Goal: Task Accomplishment & Management: Complete application form

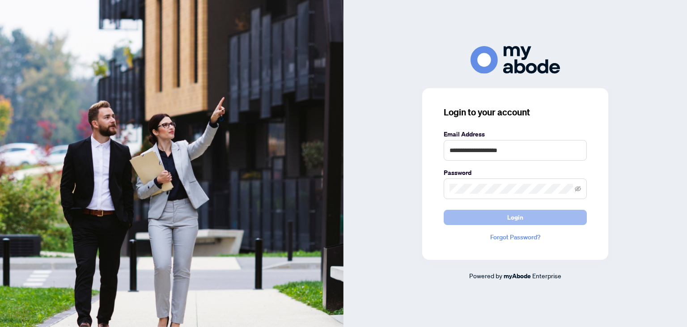
click at [517, 215] on span "Login" at bounding box center [516, 217] width 16 height 14
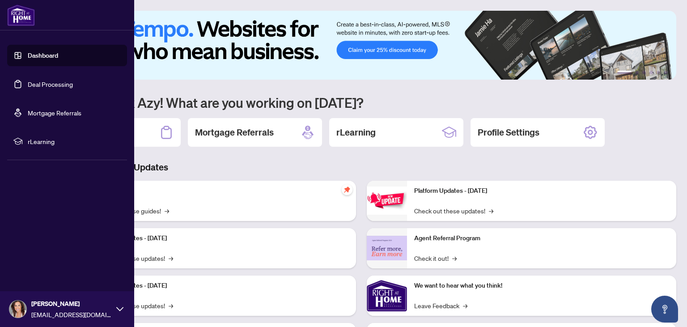
click at [48, 87] on link "Deal Processing" at bounding box center [50, 84] width 45 height 8
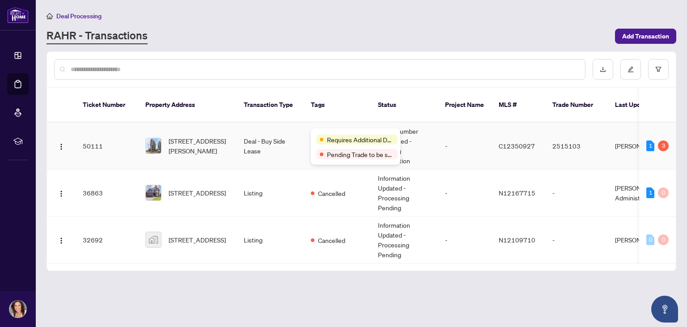
click at [334, 135] on span "Requires Additional Docs" at bounding box center [360, 140] width 67 height 10
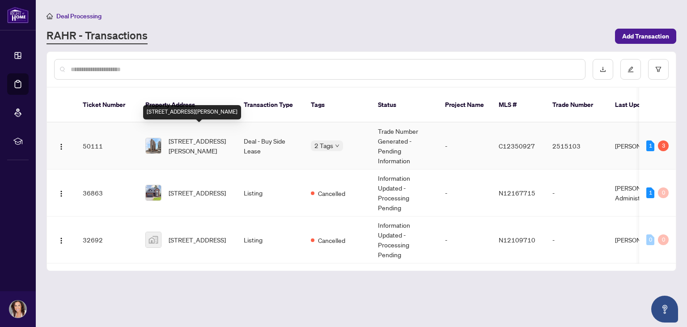
click at [200, 136] on span "810-33 Sheppard Ave, Toronto, Ontario M2N 7K1, Canada" at bounding box center [199, 146] width 61 height 20
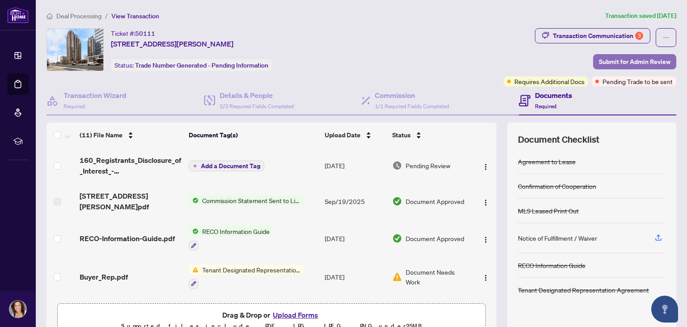
click at [628, 62] on span "Submit for Admin Review" at bounding box center [635, 62] width 72 height 14
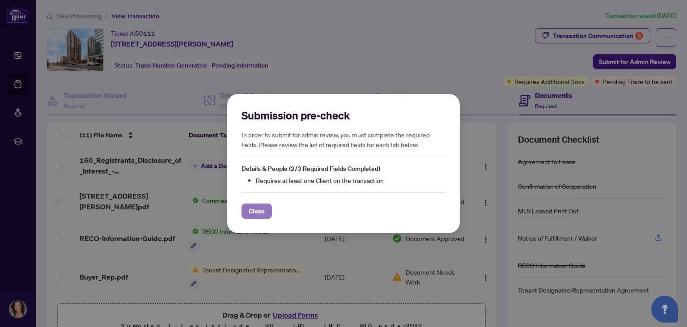
click at [250, 217] on span "Close" at bounding box center [257, 211] width 16 height 14
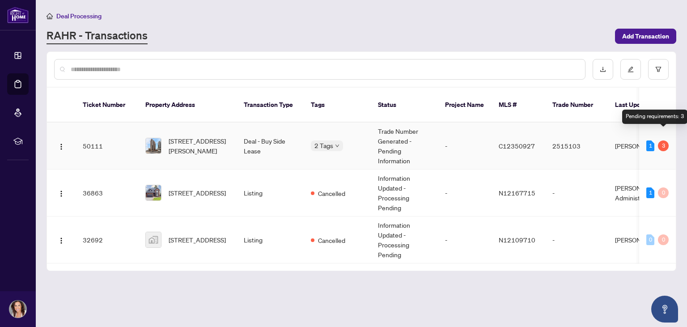
click at [666, 141] on div "3" at bounding box center [663, 146] width 11 height 11
click at [76, 17] on span "Deal Processing" at bounding box center [78, 16] width 45 height 8
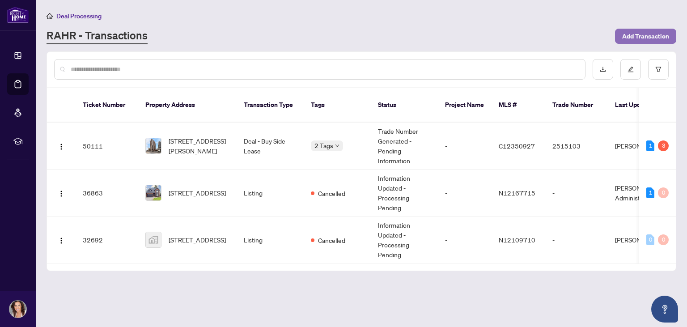
click at [640, 37] on span "Add Transaction" at bounding box center [646, 36] width 47 height 14
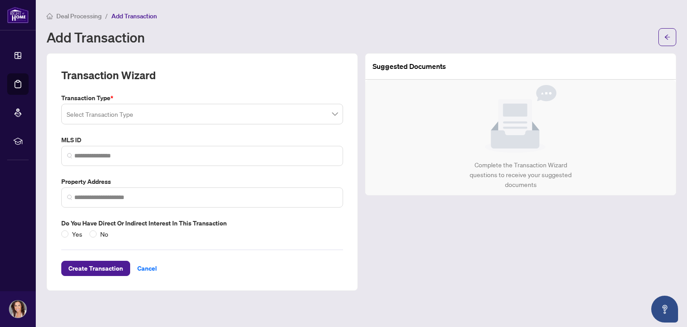
click at [99, 114] on input "search" at bounding box center [198, 116] width 263 height 20
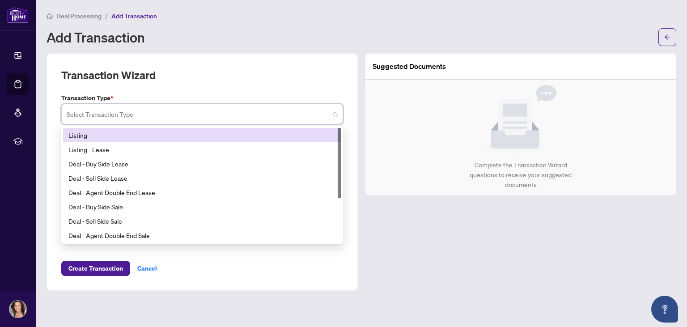
click at [90, 135] on div "Listing" at bounding box center [202, 135] width 268 height 10
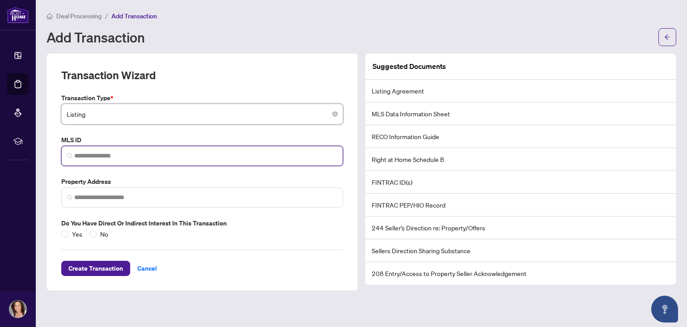
click at [103, 156] on input "search" at bounding box center [205, 155] width 263 height 9
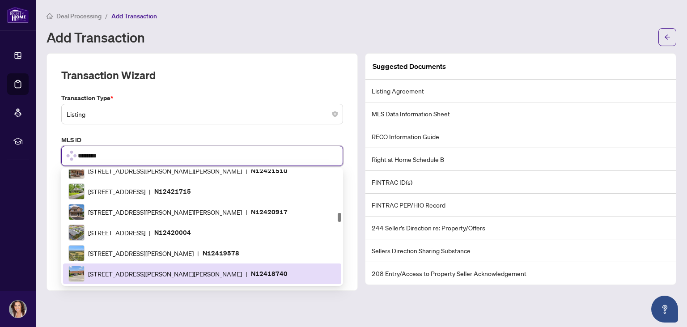
scroll to position [618, 0]
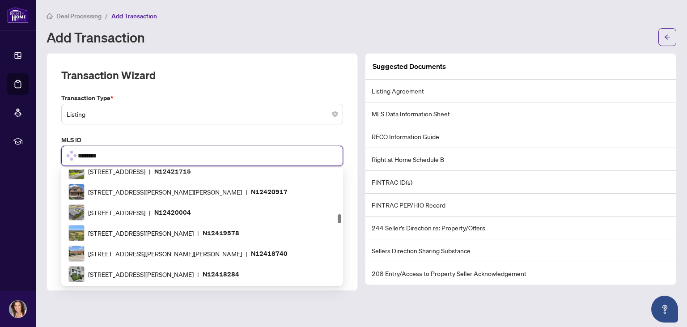
type input "*********"
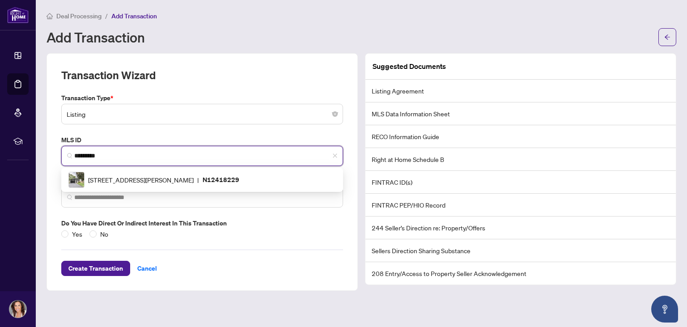
scroll to position [0, 0]
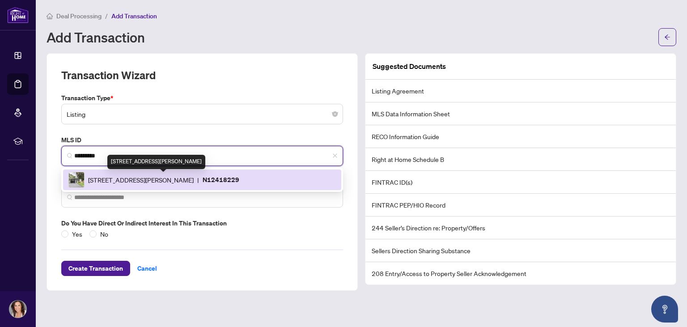
click at [132, 183] on span "385 Borden Ave, Newmarket, Ontario L3Y 5C1, Canada" at bounding box center [141, 180] width 106 height 10
type input "**********"
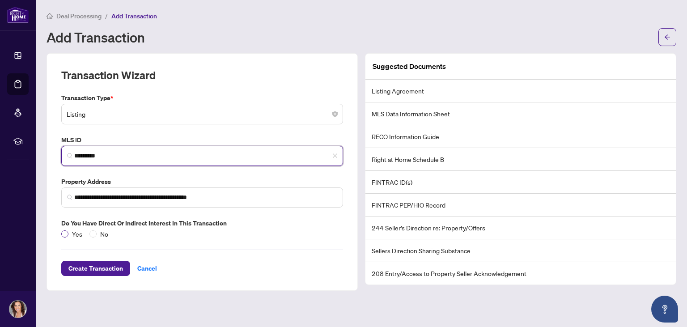
type input "*********"
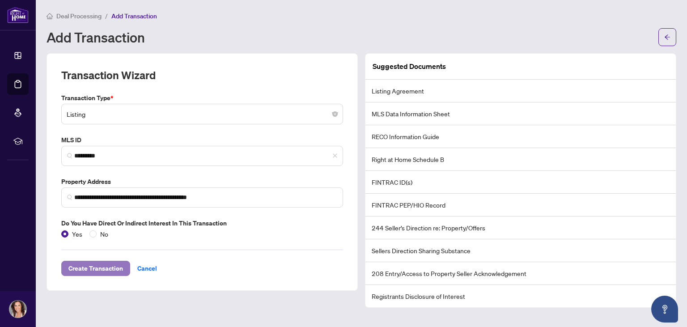
click at [100, 270] on span "Create Transaction" at bounding box center [95, 268] width 55 height 14
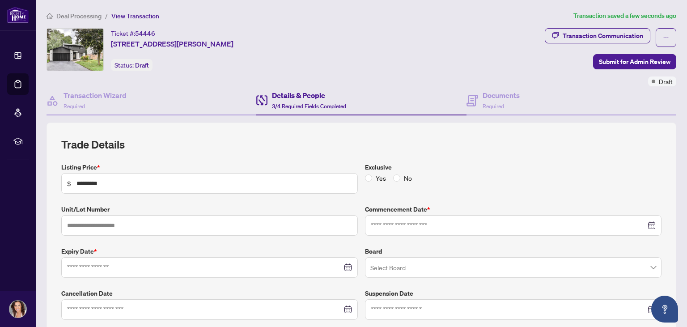
type input "**********"
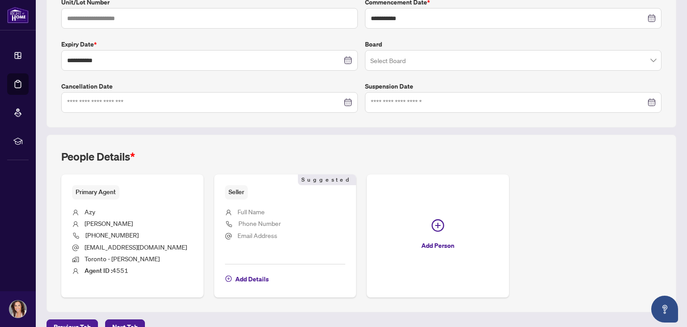
scroll to position [223, 0]
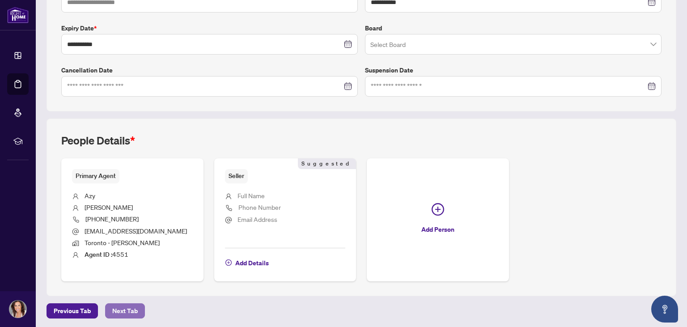
click at [121, 311] on span "Next Tab" at bounding box center [125, 311] width 26 height 14
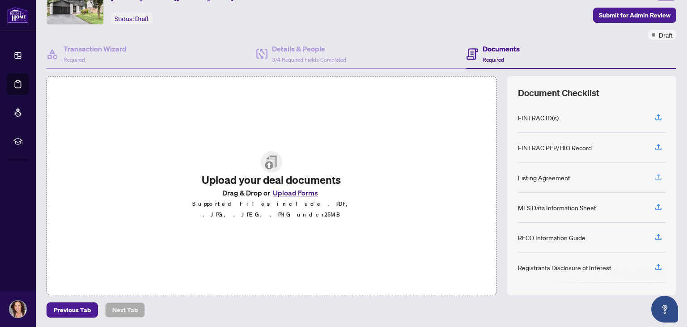
click at [660, 178] on icon "button" at bounding box center [659, 177] width 8 height 8
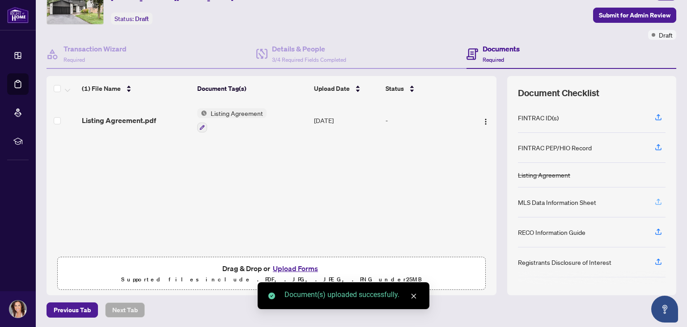
click at [659, 199] on icon "button" at bounding box center [659, 201] width 4 height 4
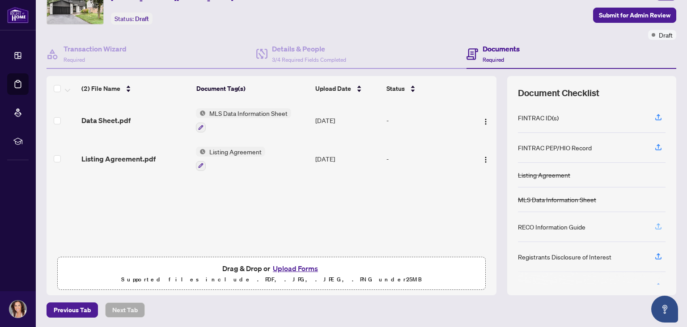
click at [659, 223] on icon "button" at bounding box center [659, 225] width 4 height 4
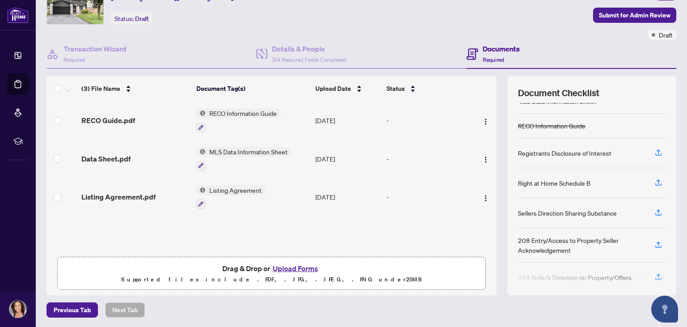
scroll to position [107, 0]
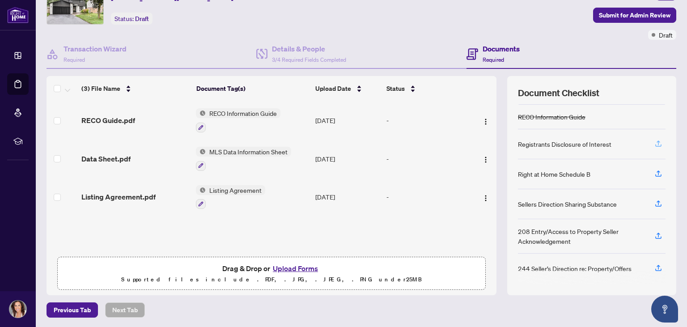
click at [658, 141] on icon "button" at bounding box center [659, 144] width 8 height 8
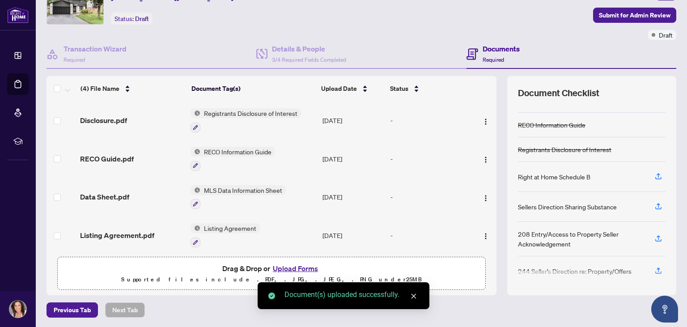
scroll to position [102, 0]
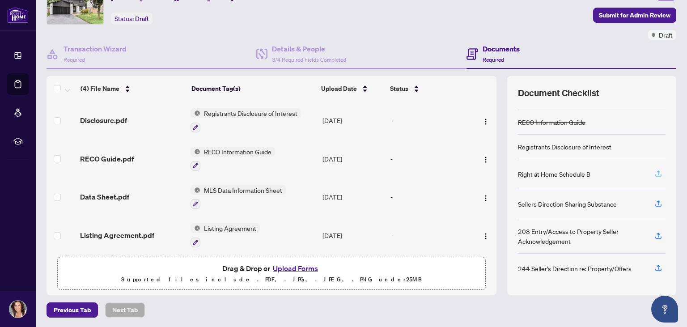
click at [659, 171] on icon "button" at bounding box center [659, 173] width 4 height 4
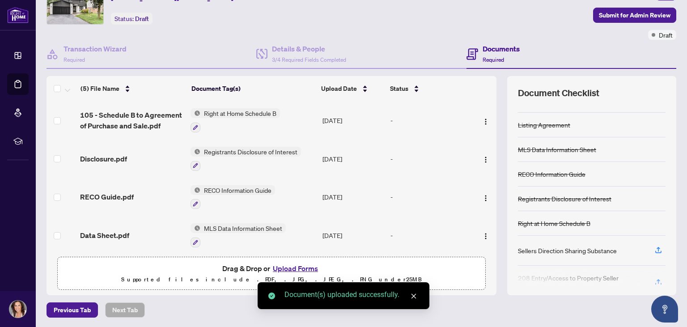
scroll to position [97, 0]
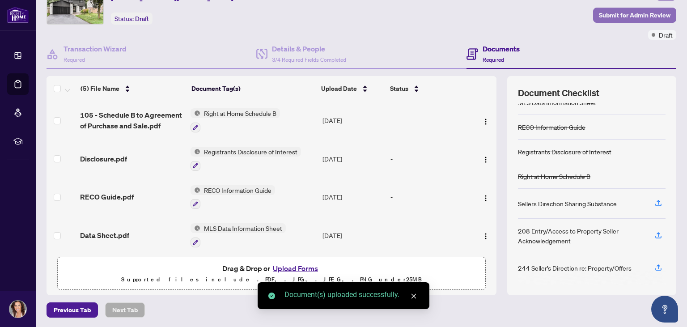
click at [654, 11] on span "Submit for Admin Review" at bounding box center [635, 15] width 72 height 14
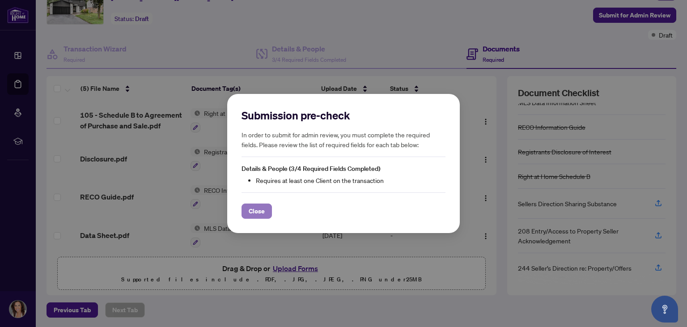
click at [255, 209] on span "Close" at bounding box center [257, 211] width 16 height 14
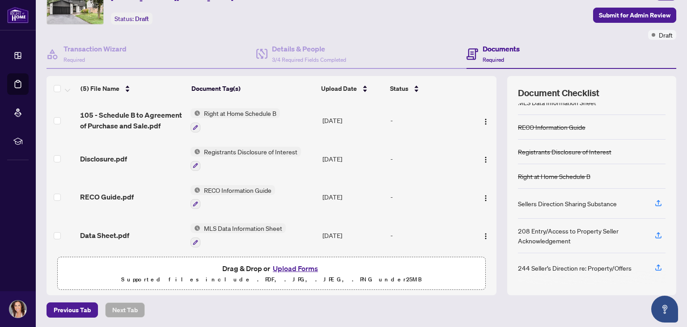
scroll to position [0, 0]
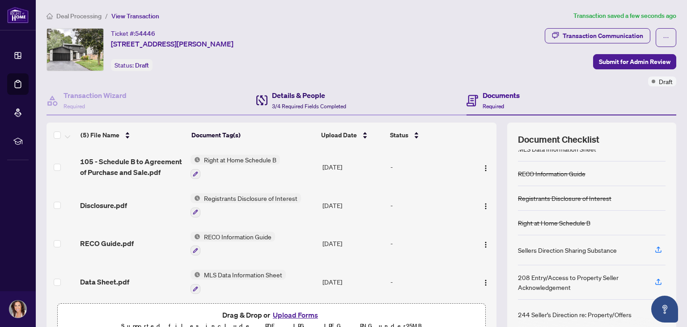
click at [305, 91] on h4 "Details & People" at bounding box center [309, 95] width 74 height 11
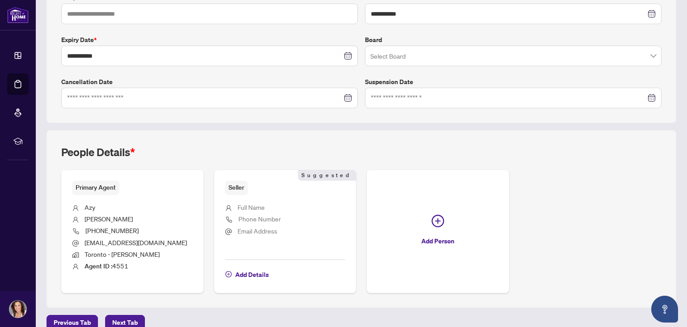
scroll to position [223, 0]
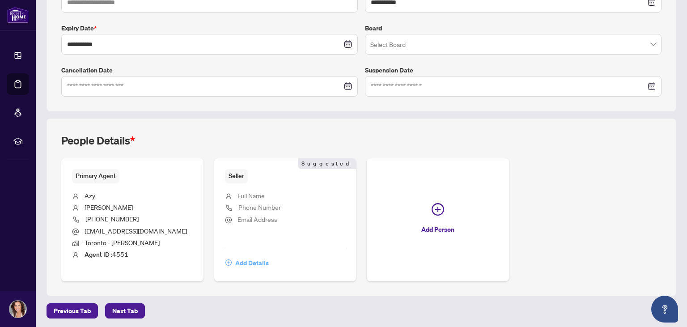
click at [261, 260] on span "Add Details" at bounding box center [252, 263] width 34 height 14
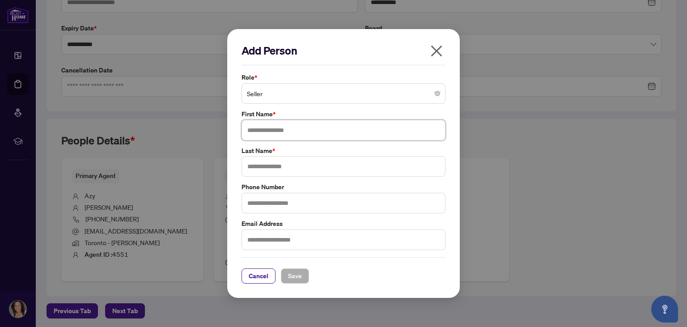
click at [273, 134] on input "text" at bounding box center [344, 130] width 204 height 21
type input "******"
type input "*"
type input "********"
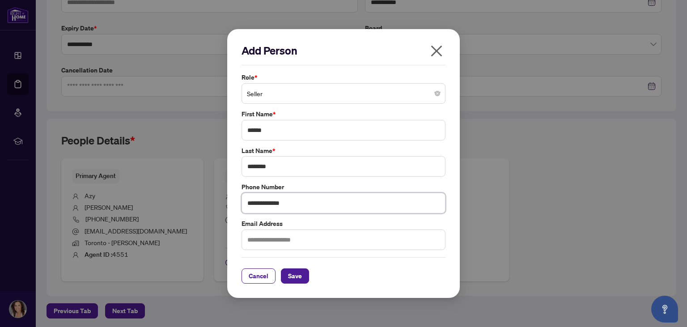
type input "**********"
click at [293, 282] on span "Save" at bounding box center [295, 276] width 14 height 14
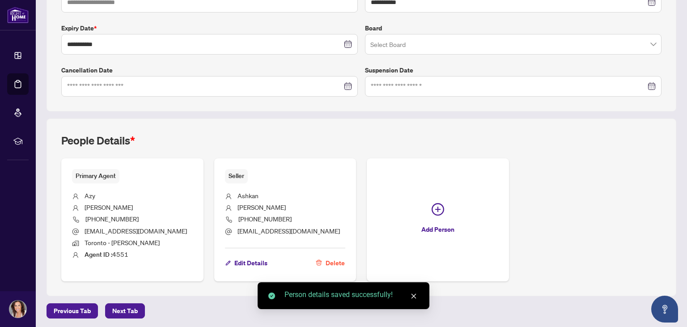
scroll to position [0, 0]
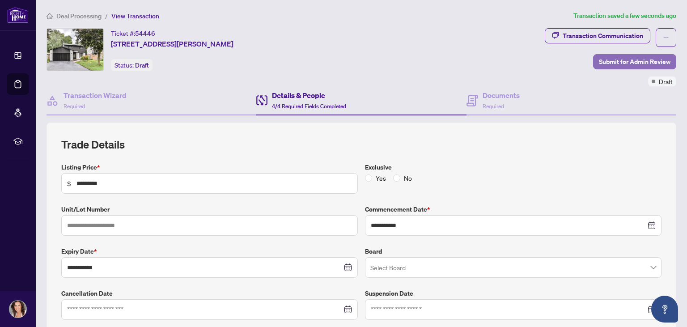
click at [660, 61] on span "Submit for Admin Review" at bounding box center [635, 62] width 72 height 14
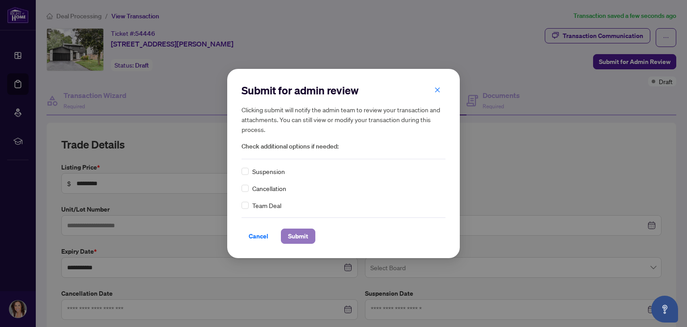
click at [302, 238] on span "Submit" at bounding box center [298, 236] width 20 height 14
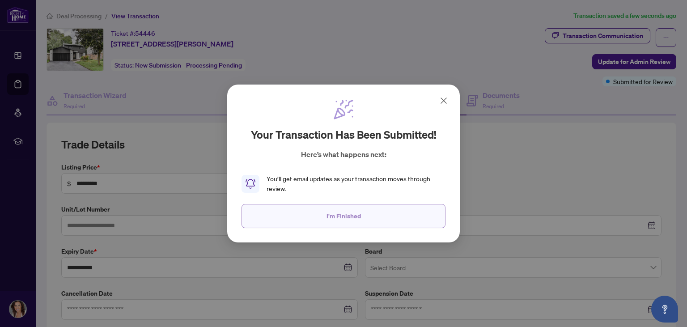
click at [329, 218] on span "I'm Finished" at bounding box center [344, 216] width 34 height 14
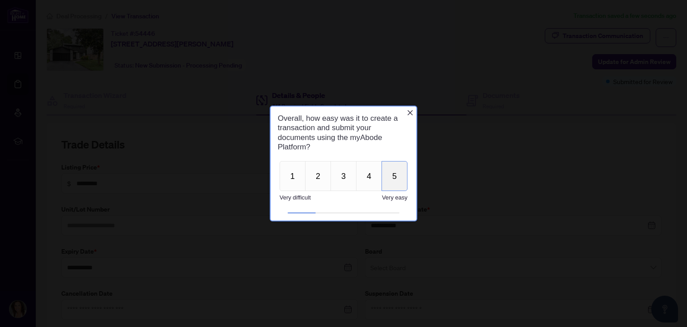
click at [401, 169] on button "5" at bounding box center [395, 176] width 26 height 30
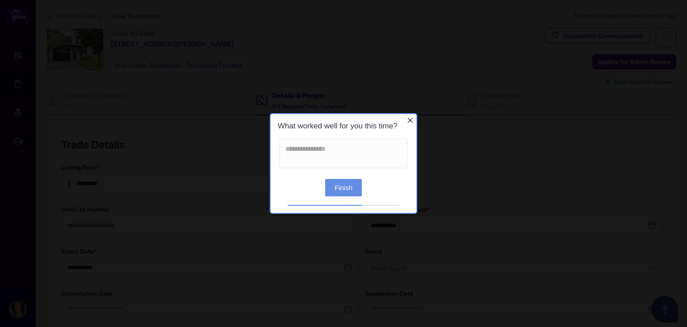
click at [339, 187] on button "Finish" at bounding box center [343, 187] width 37 height 17
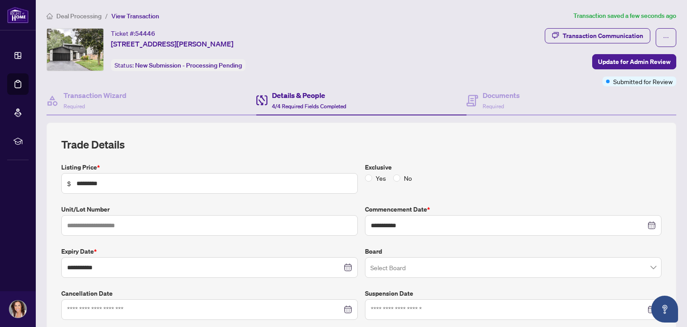
click at [87, 14] on span "Deal Processing" at bounding box center [78, 16] width 45 height 8
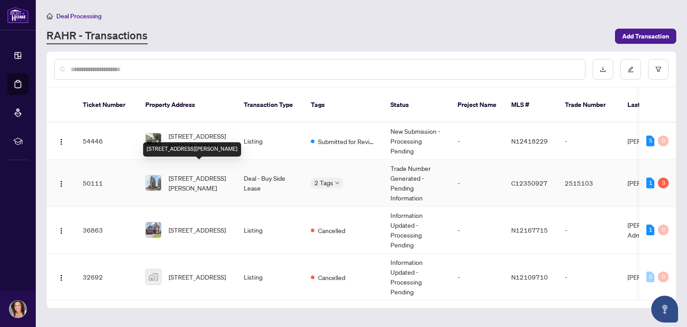
click at [181, 173] on span "810-33 Sheppard Ave, Toronto, Ontario M2N 7K1, Canada" at bounding box center [199, 183] width 61 height 20
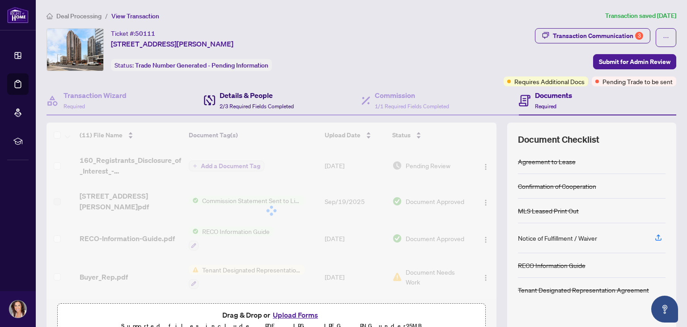
click at [254, 108] on span "2/3 Required Fields Completed" at bounding box center [257, 106] width 74 height 7
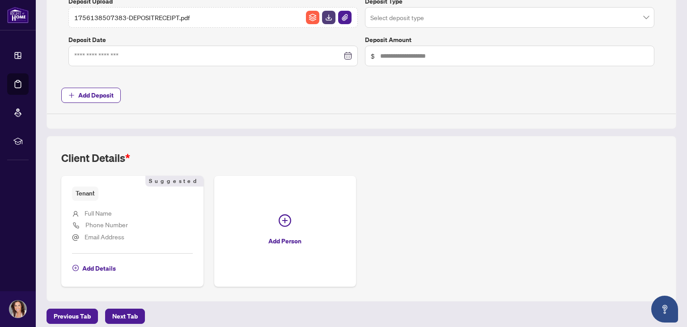
scroll to position [397, 0]
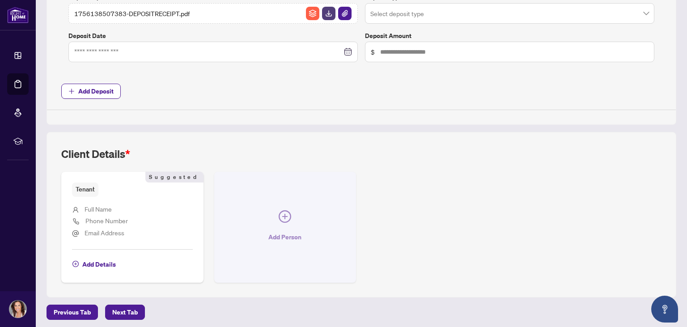
click at [264, 218] on button "Add Person" at bounding box center [285, 227] width 142 height 111
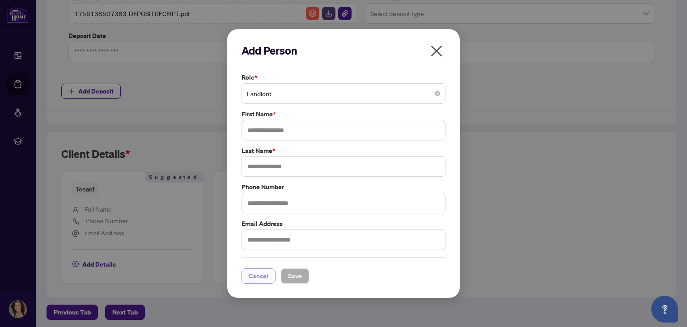
click at [252, 274] on span "Cancel" at bounding box center [259, 276] width 20 height 14
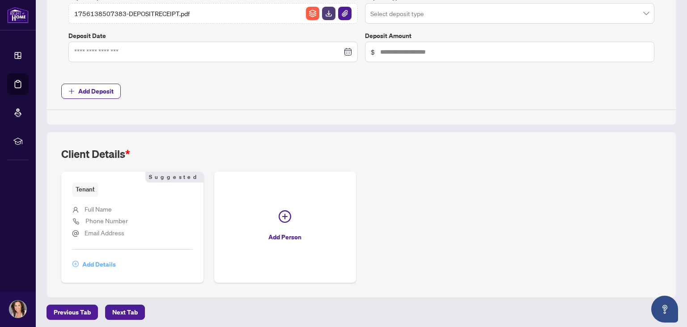
click at [80, 265] on button "Add Details" at bounding box center [94, 264] width 44 height 15
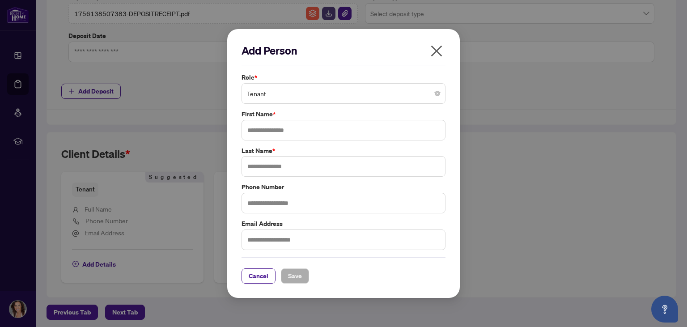
click at [288, 146] on label "Last Name *" at bounding box center [344, 151] width 204 height 10
click at [292, 126] on input "text" at bounding box center [344, 130] width 204 height 21
type input "******"
type input "********"
type input "**********"
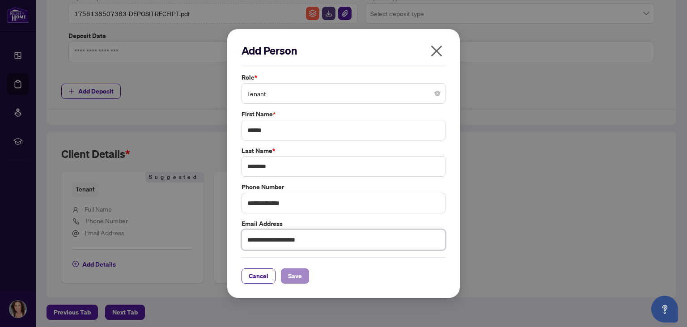
type input "**********"
click at [289, 273] on span "Save" at bounding box center [295, 276] width 14 height 14
